Goal: Information Seeking & Learning: Learn about a topic

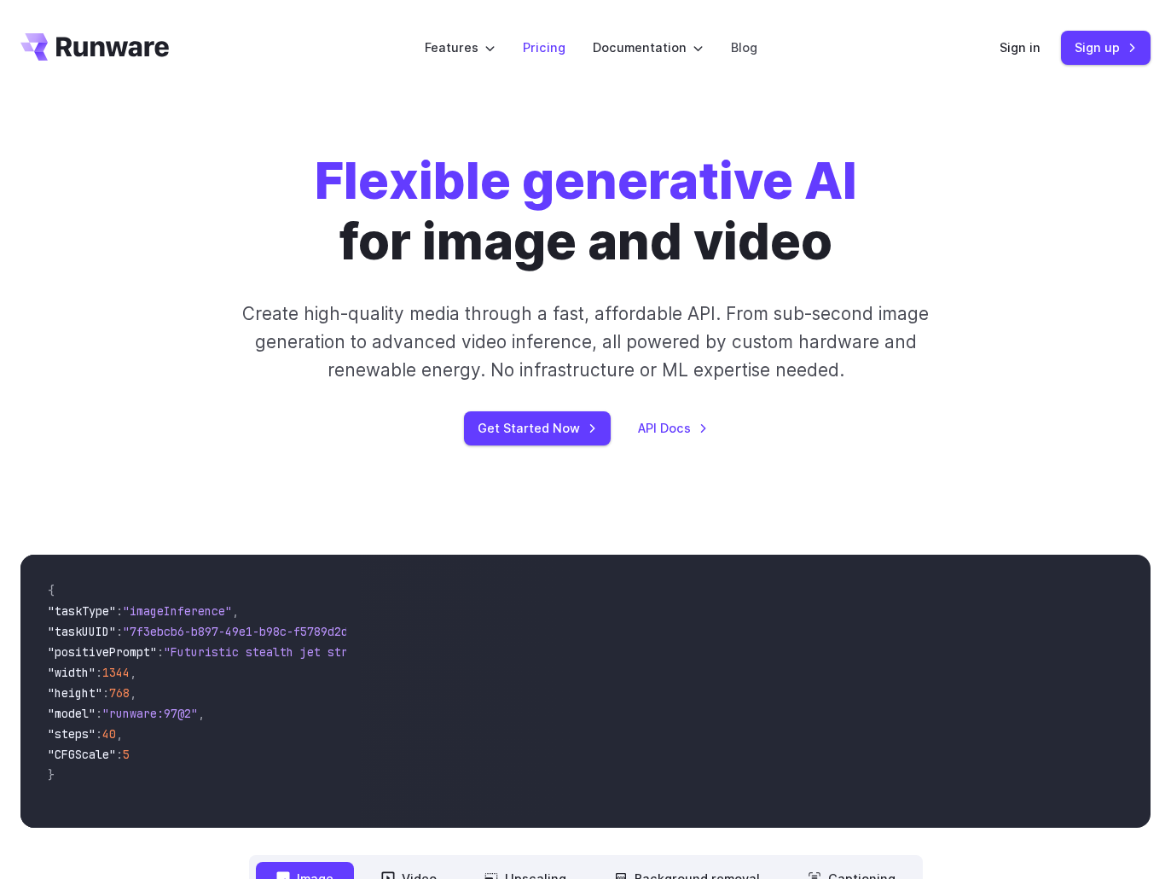
click at [560, 52] on link "Pricing" at bounding box center [544, 48] width 43 height 20
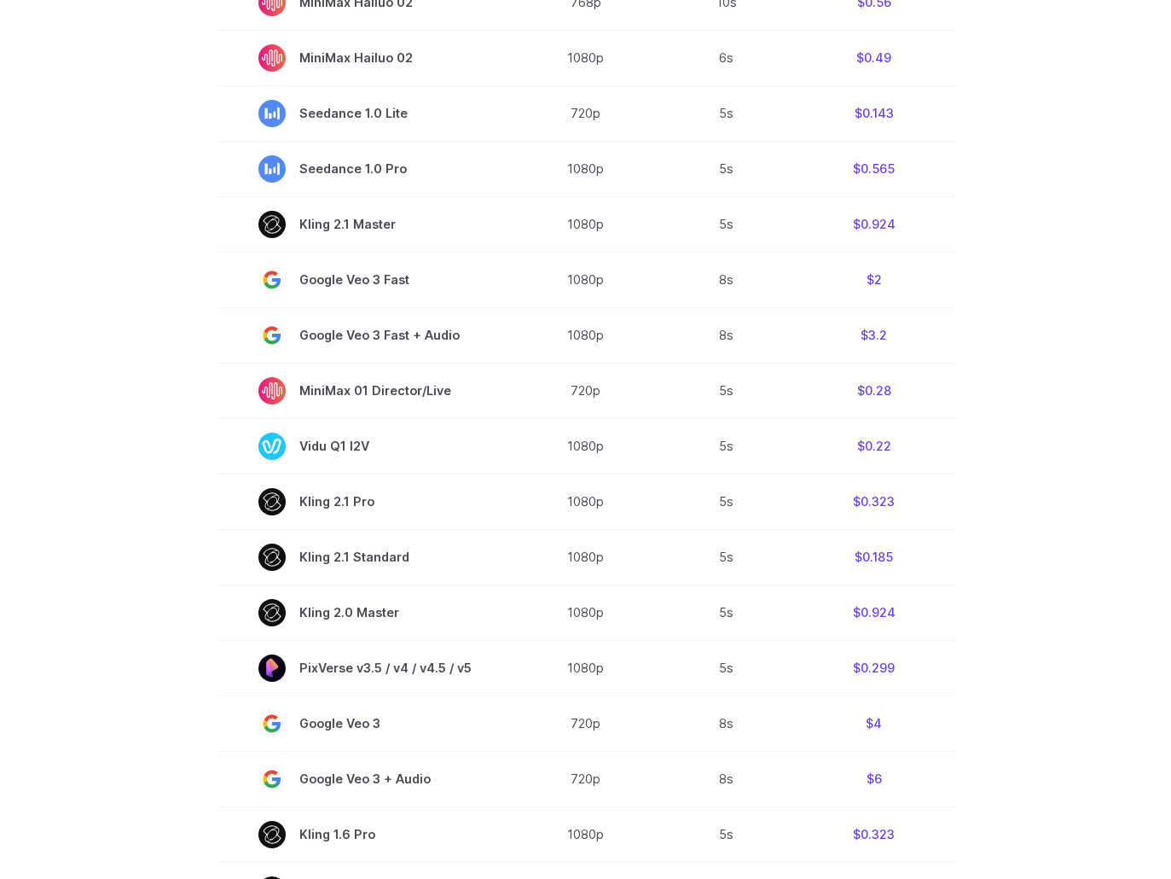
scroll to position [600, 0]
